Goal: Task Accomplishment & Management: Use online tool/utility

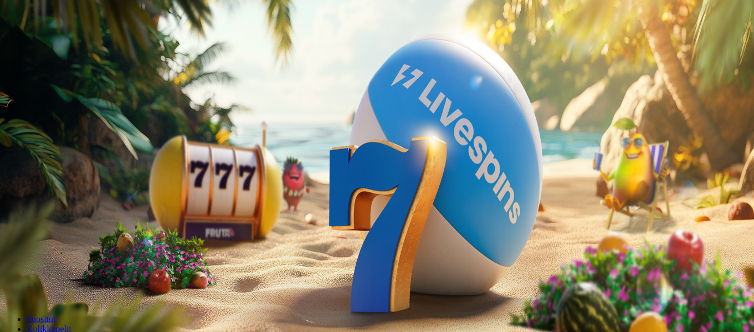
click at [83, 253] on input "***" at bounding box center [43, 258] width 79 height 11
type input "**"
click at [58, 285] on span "Talleta ja pelaa" at bounding box center [33, 289] width 49 height 8
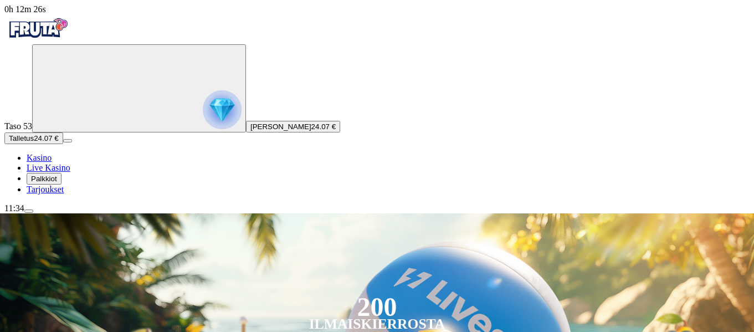
click at [29, 211] on span "menu icon" at bounding box center [29, 211] width 0 height 0
